Goal: Task Accomplishment & Management: Manage account settings

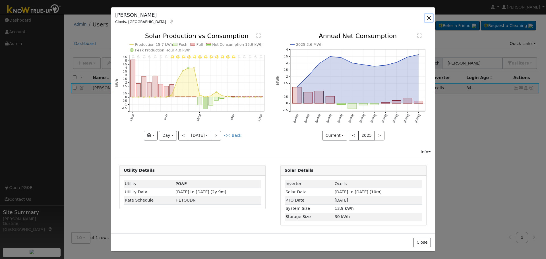
drag, startPoint x: 431, startPoint y: 14, endPoint x: 438, endPoint y: 20, distance: 9.2
click at [432, 14] on button "button" at bounding box center [429, 18] width 8 height 8
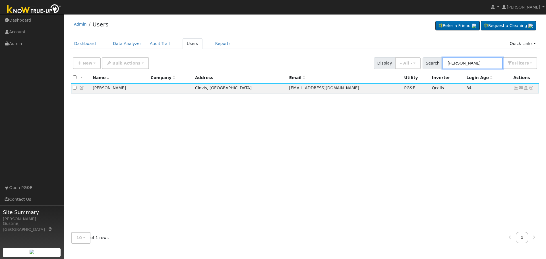
drag, startPoint x: 470, startPoint y: 58, endPoint x: 472, endPoint y: 60, distance: 3.2
click at [470, 58] on input "[PERSON_NAME]" at bounding box center [472, 63] width 60 height 12
click at [472, 60] on input "[PERSON_NAME]" at bounding box center [472, 63] width 60 height 12
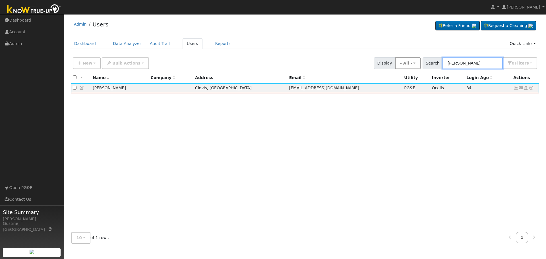
drag, startPoint x: 481, startPoint y: 64, endPoint x: 413, endPoint y: 61, distance: 68.0
click at [413, 61] on div "New Add User Quick Add Quick Connect Quick Convert Lead Bulk Actions Send Email…" at bounding box center [305, 62] width 467 height 14
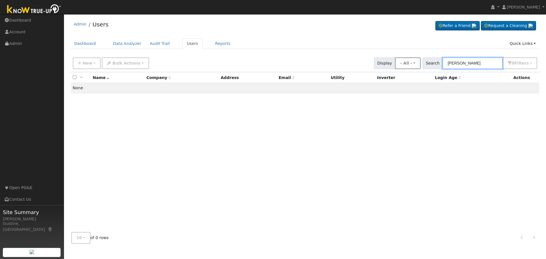
type input "[PERSON_NAME]"
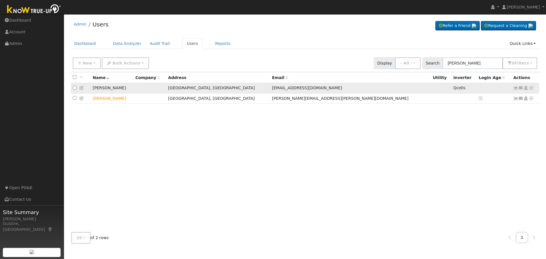
click at [516, 87] on icon at bounding box center [515, 88] width 5 height 4
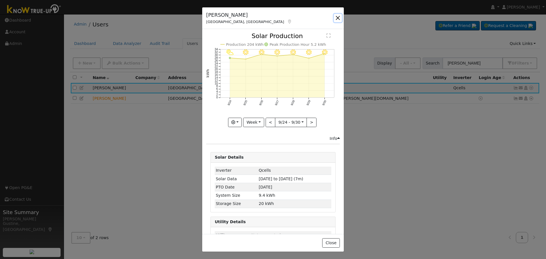
click at [335, 19] on button "button" at bounding box center [338, 18] width 8 height 8
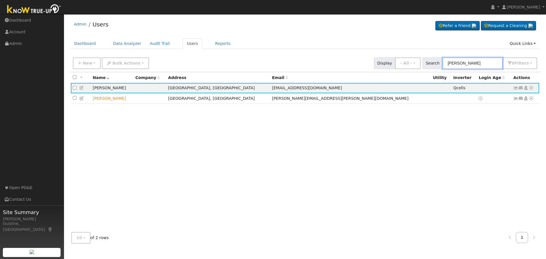
click at [452, 61] on input "[PERSON_NAME]" at bounding box center [472, 63] width 60 height 12
paste input "[STREET_ADDRESS]"
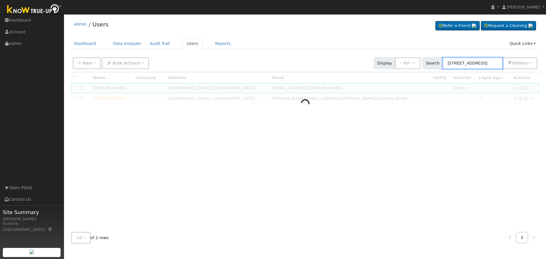
click at [470, 63] on input "[STREET_ADDRESS]" at bounding box center [472, 63] width 60 height 12
drag, startPoint x: 470, startPoint y: 63, endPoint x: 463, endPoint y: 65, distance: 7.1
click at [469, 63] on input "[STREET_ADDRESS]" at bounding box center [472, 63] width 60 height 12
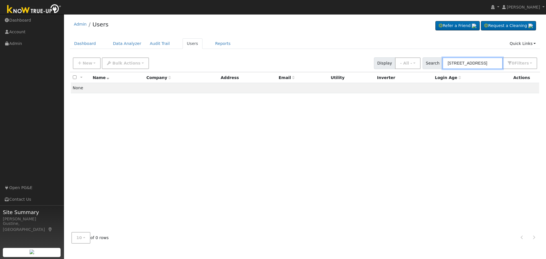
click at [478, 63] on input "[STREET_ADDRESS]" at bounding box center [472, 63] width 60 height 12
click at [476, 64] on input "[STREET_ADDRESS]" at bounding box center [472, 63] width 60 height 12
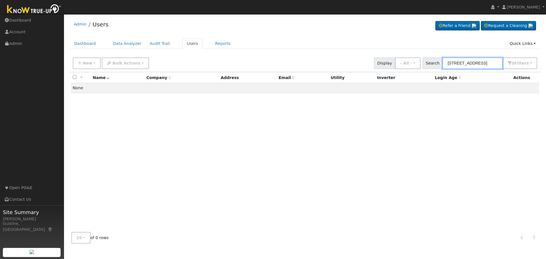
click at [476, 64] on input "[STREET_ADDRESS]" at bounding box center [472, 63] width 60 height 12
paste input "[PERSON_NAME]"
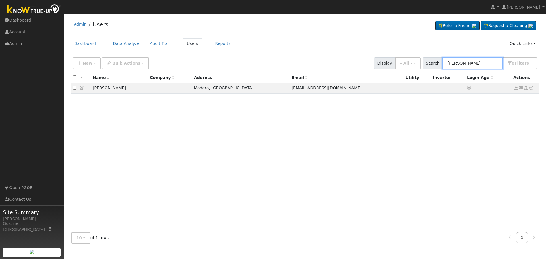
type input "[PERSON_NAME]"
